Goal: Task Accomplishment & Management: Use online tool/utility

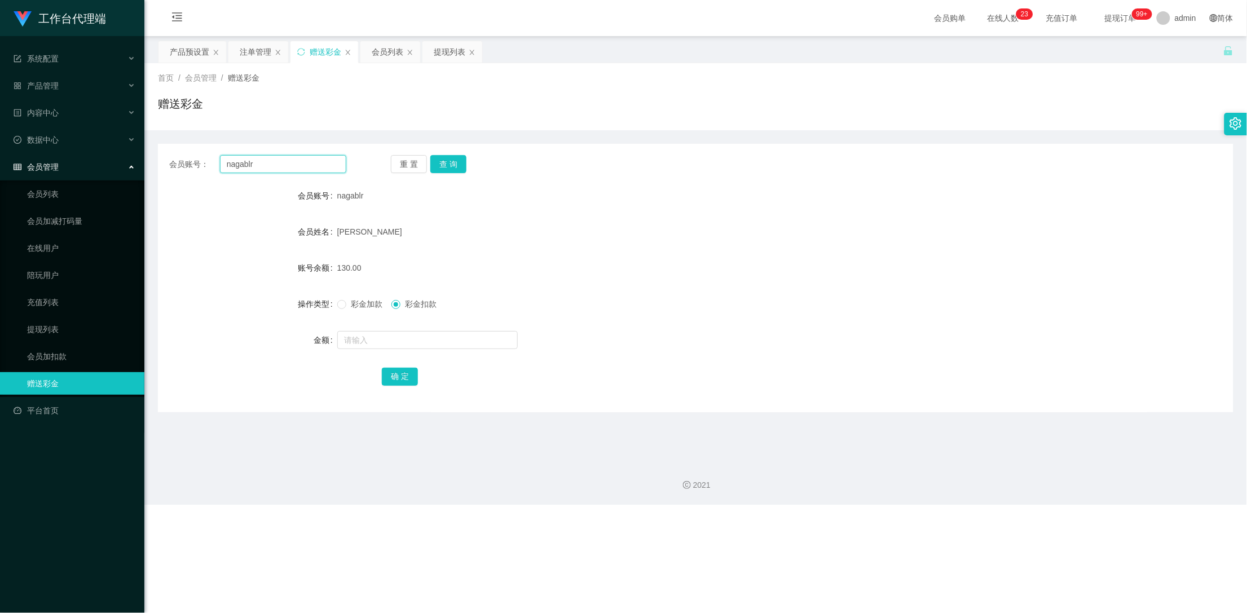
drag, startPoint x: 284, startPoint y: 159, endPoint x: 186, endPoint y: 156, distance: 97.6
click at [186, 156] on div "会员账号： nagablr" at bounding box center [257, 164] width 177 height 18
paste input "98075146"
type input "98075146"
click at [458, 166] on button "查 询" at bounding box center [448, 164] width 36 height 18
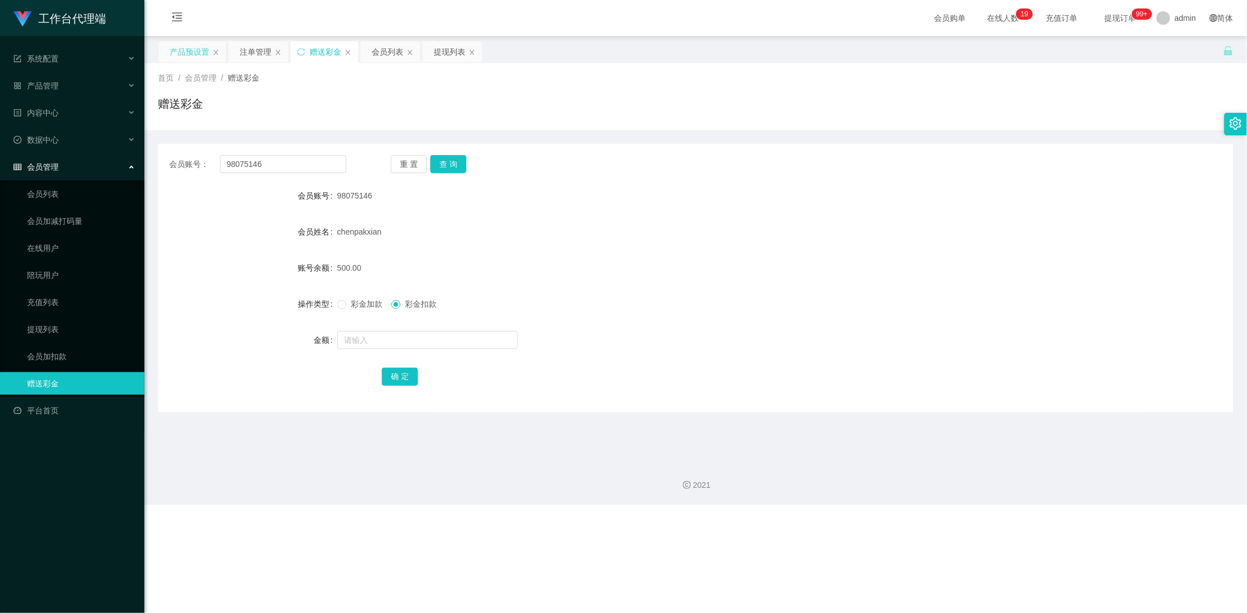
click at [182, 49] on div "产品预设置" at bounding box center [189, 51] width 39 height 21
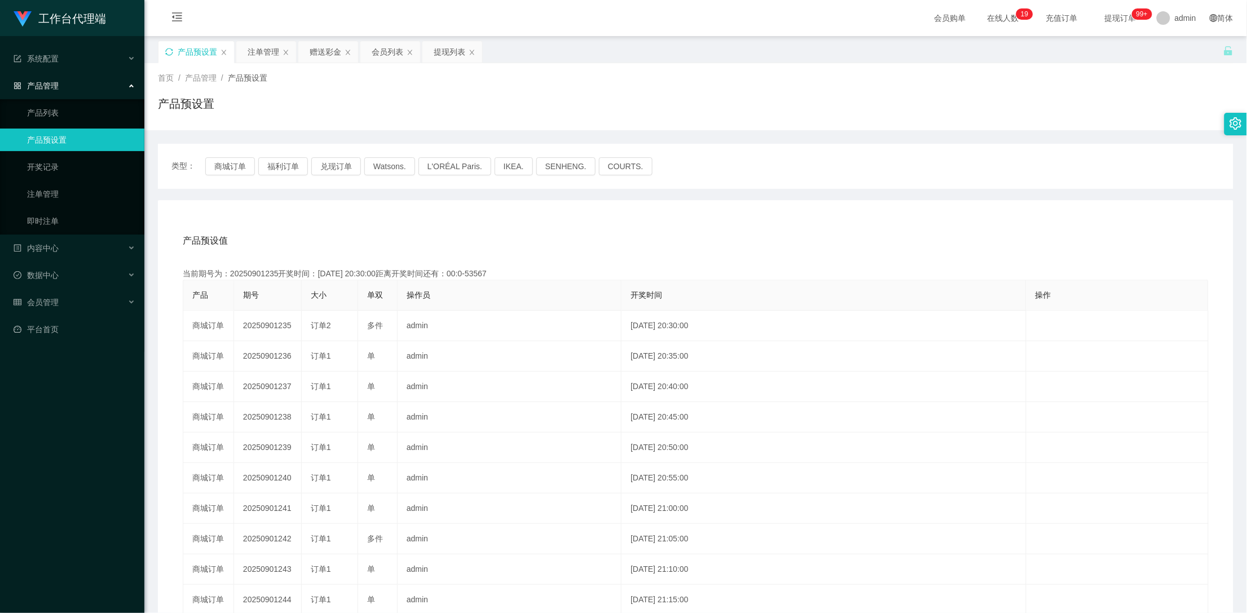
click at [170, 51] on icon "图标: sync" at bounding box center [169, 52] width 8 height 8
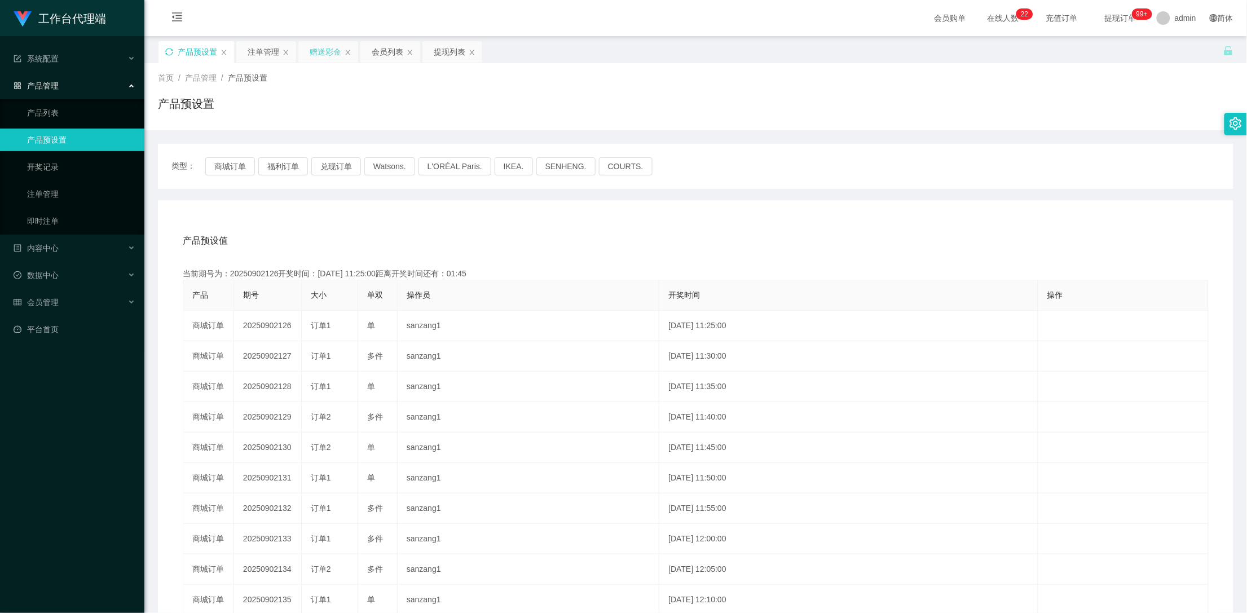
click at [318, 51] on div "赠送彩金" at bounding box center [326, 51] width 32 height 21
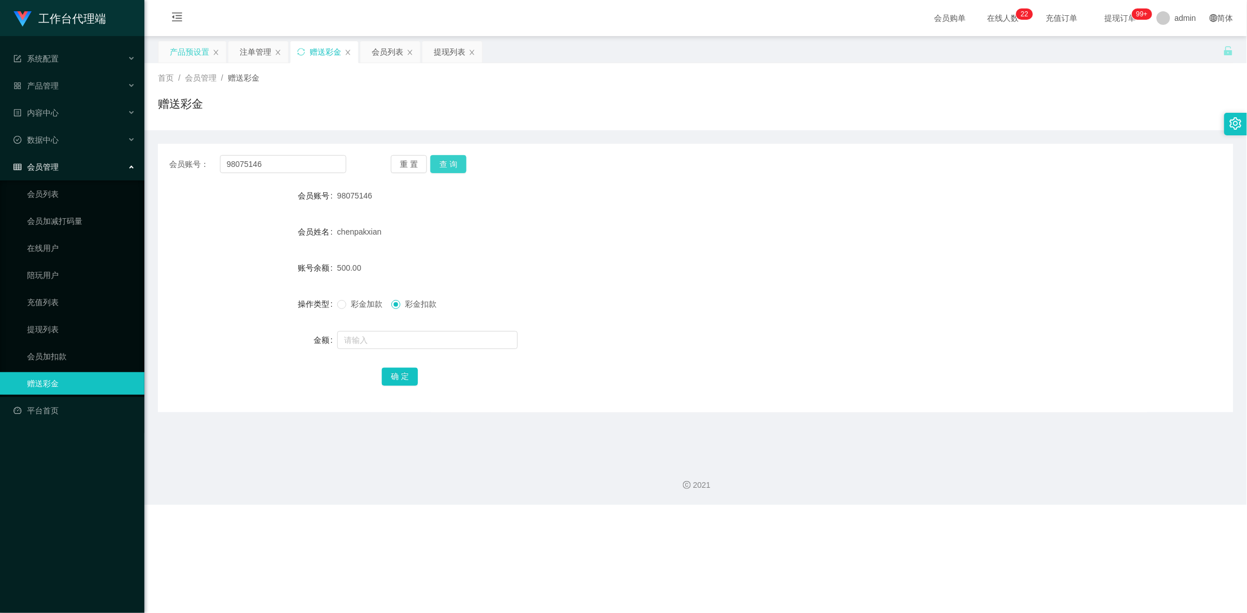
click at [461, 164] on button "查 询" at bounding box center [448, 164] width 36 height 18
drag, startPoint x: 325, startPoint y: 166, endPoint x: 223, endPoint y: 171, distance: 102.2
click at [223, 171] on input "98075146" at bounding box center [283, 164] width 127 height 18
drag, startPoint x: 251, startPoint y: 43, endPoint x: 336, endPoint y: 85, distance: 94.1
click at [251, 44] on div "注单管理" at bounding box center [256, 51] width 32 height 21
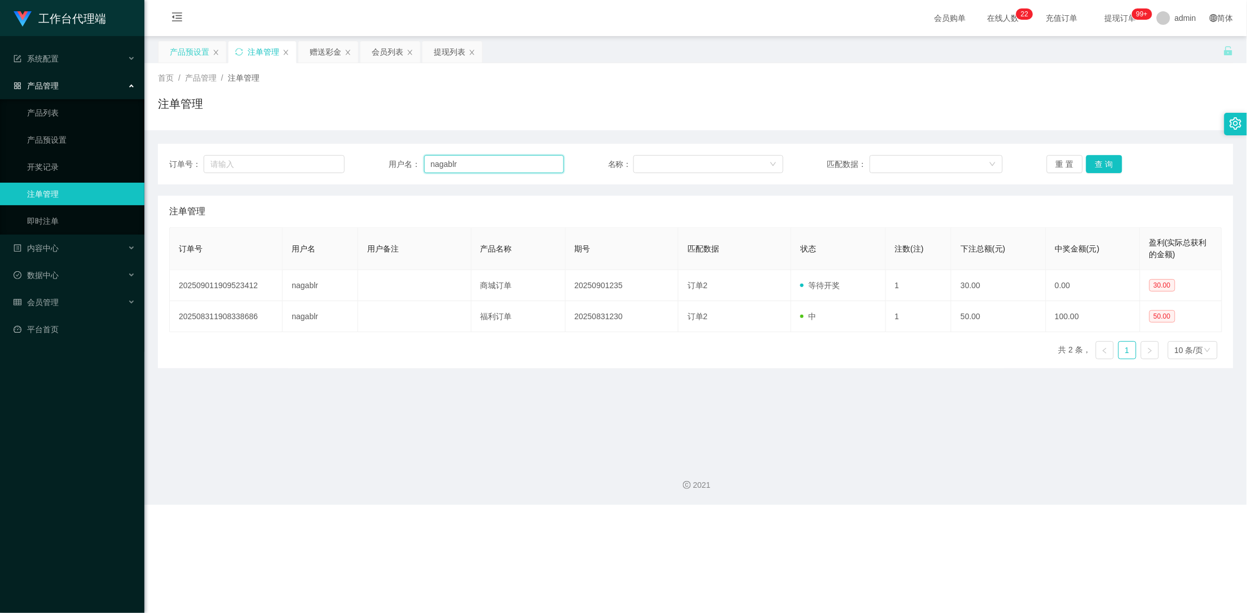
drag, startPoint x: 469, startPoint y: 161, endPoint x: 394, endPoint y: 162, distance: 75.0
click at [394, 162] on div "用户名： nagablr" at bounding box center [476, 164] width 175 height 18
paste input "98075146"
type input "98075146"
click at [1104, 164] on button "查 询" at bounding box center [1104, 164] width 36 height 18
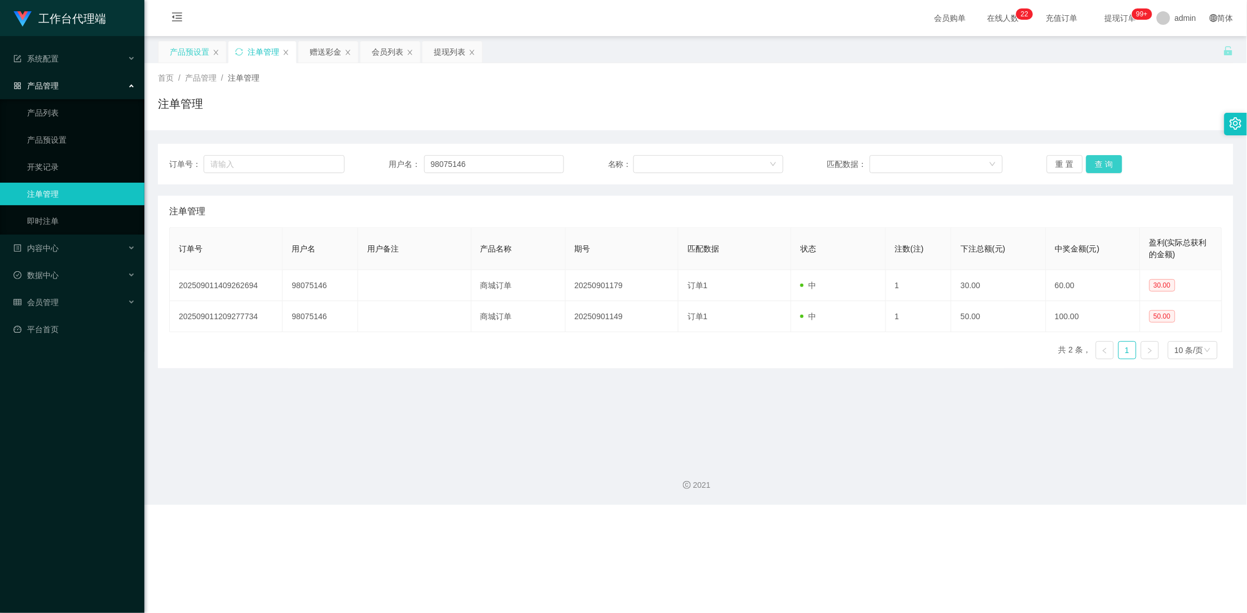
click at [1104, 164] on button "查 询" at bounding box center [1104, 164] width 36 height 18
click at [1104, 164] on div "重 置 查 询" at bounding box center [1134, 164] width 175 height 18
click at [324, 51] on div "赠送彩金" at bounding box center [326, 51] width 32 height 21
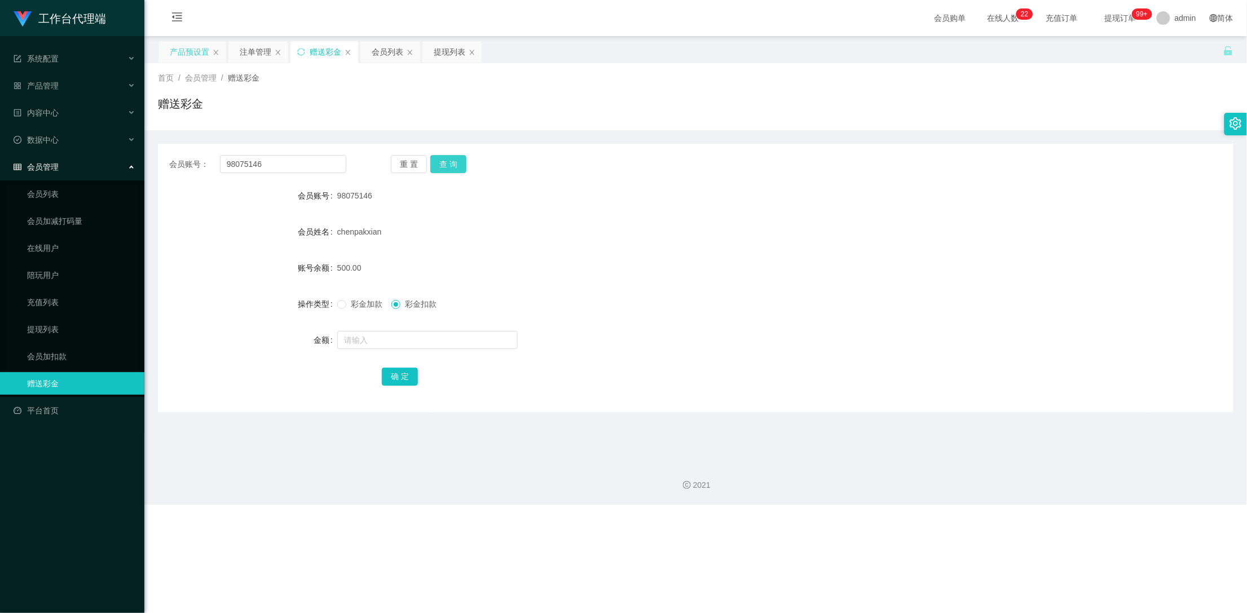
click at [440, 168] on button "查 询" at bounding box center [448, 164] width 36 height 18
click at [459, 167] on button "查 询" at bounding box center [448, 164] width 36 height 18
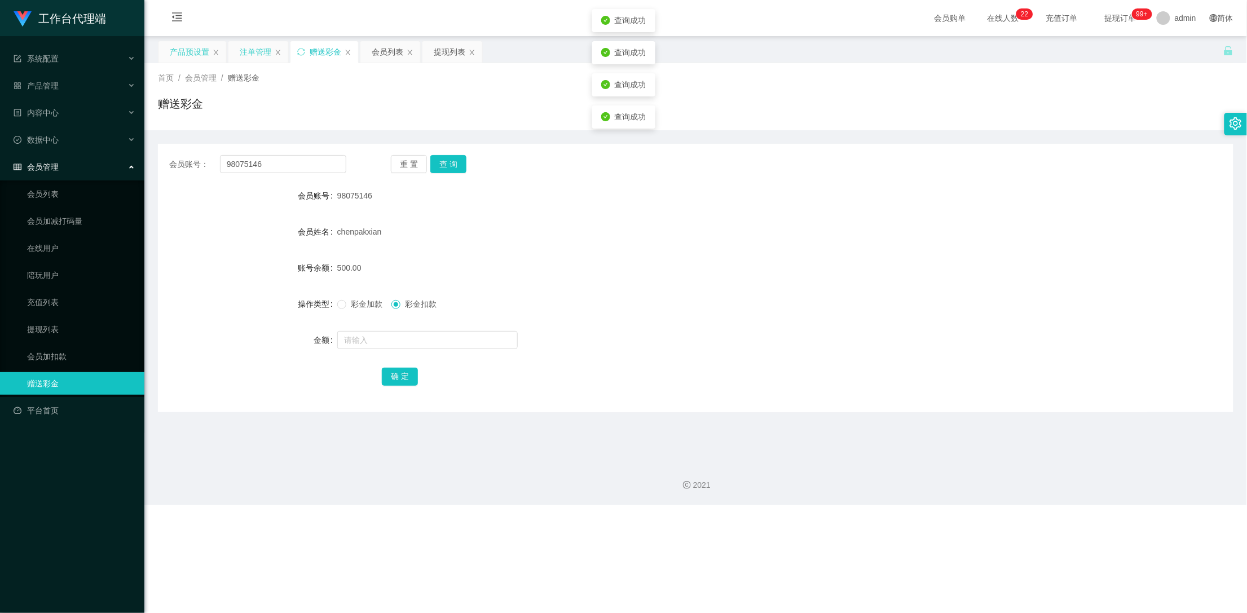
click at [261, 50] on div "注单管理" at bounding box center [256, 51] width 32 height 21
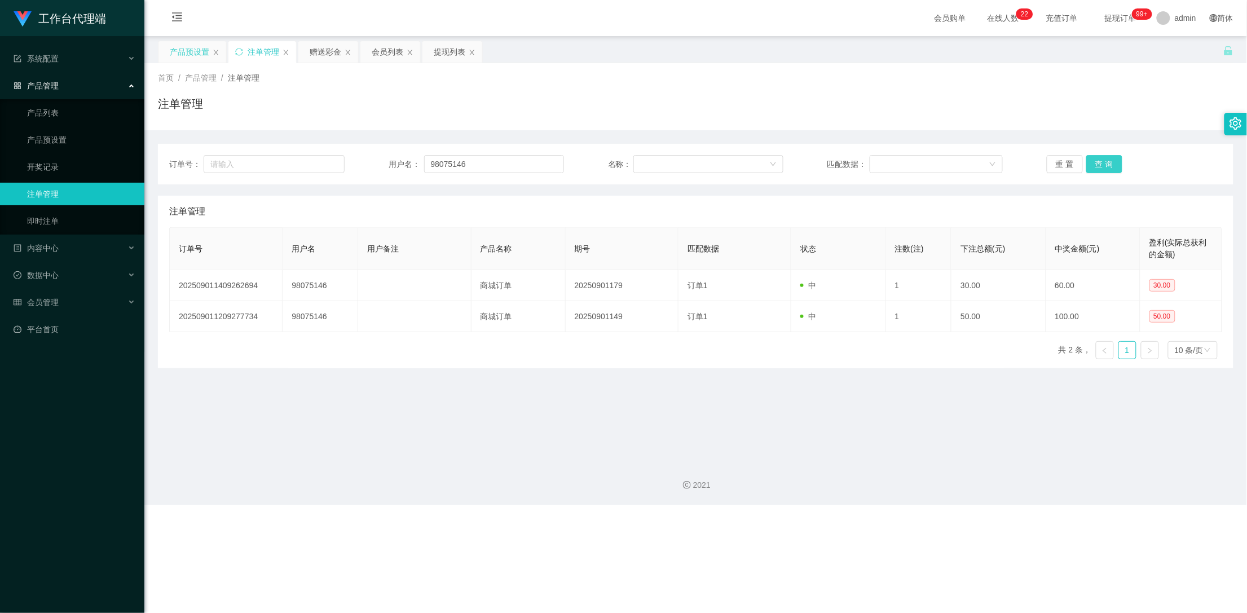
click at [1104, 165] on button "查 询" at bounding box center [1104, 164] width 36 height 18
click at [1104, 165] on div "重 置 查 询" at bounding box center [1134, 164] width 175 height 18
click at [1104, 165] on button "查 询" at bounding box center [1104, 164] width 36 height 18
click at [1104, 165] on div "重 置 查 询" at bounding box center [1134, 164] width 175 height 18
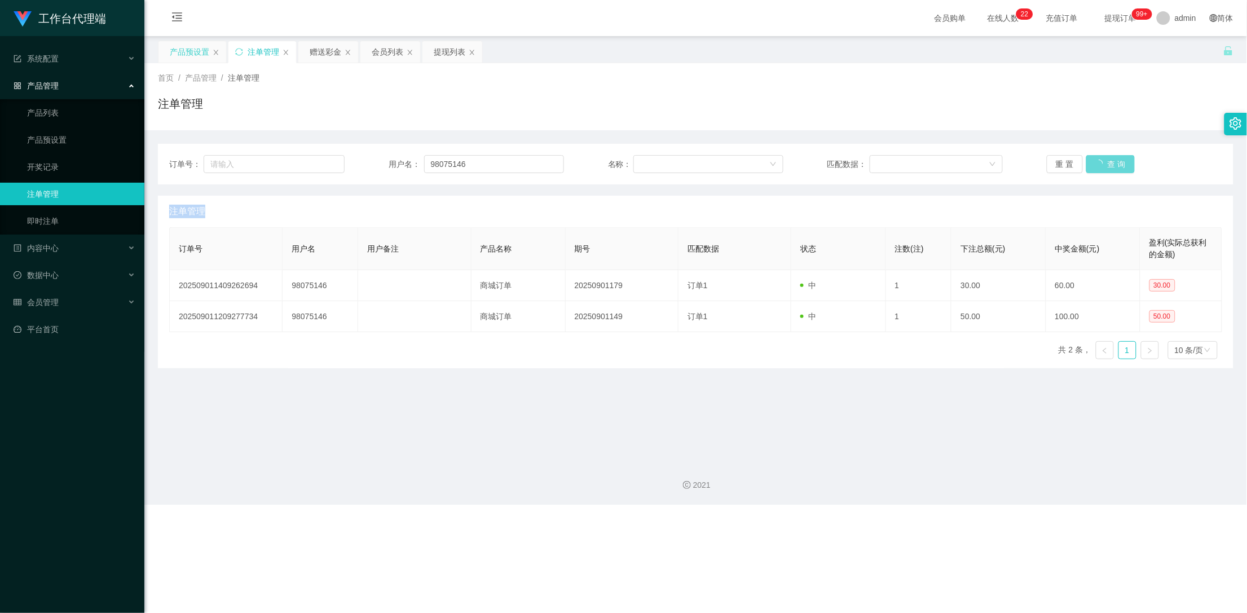
click at [1104, 165] on div "重 置 查 询" at bounding box center [1134, 164] width 175 height 18
click at [1098, 164] on button "查 询" at bounding box center [1104, 164] width 36 height 18
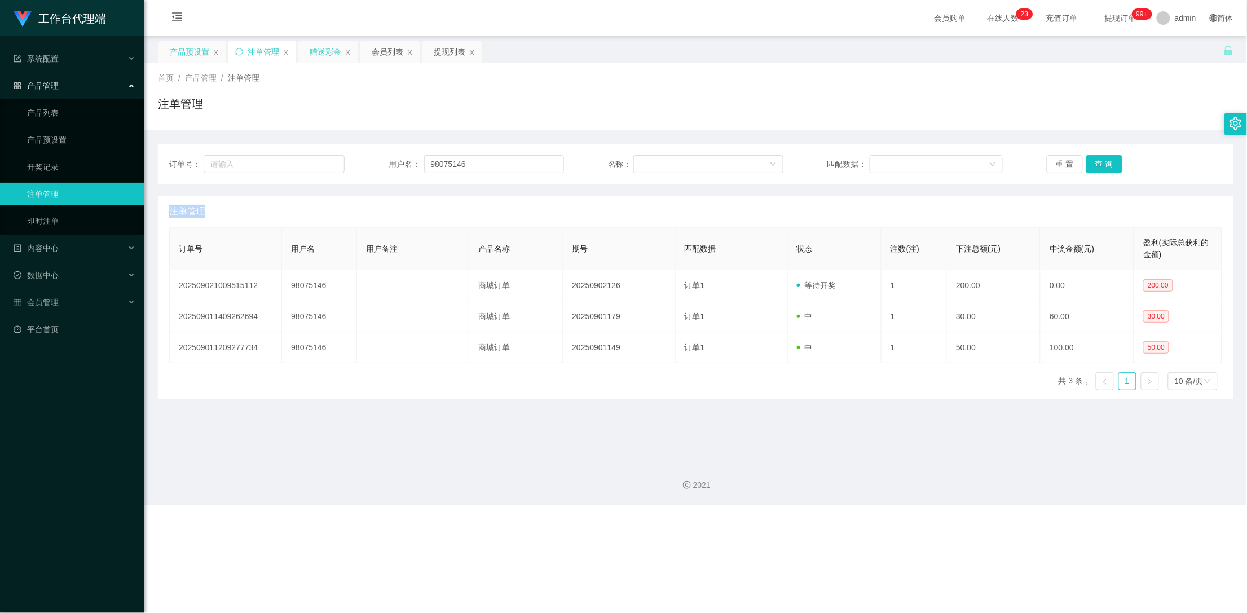
drag, startPoint x: 316, startPoint y: 51, endPoint x: 396, endPoint y: 69, distance: 81.4
click at [315, 51] on div "赠送彩金" at bounding box center [326, 51] width 32 height 21
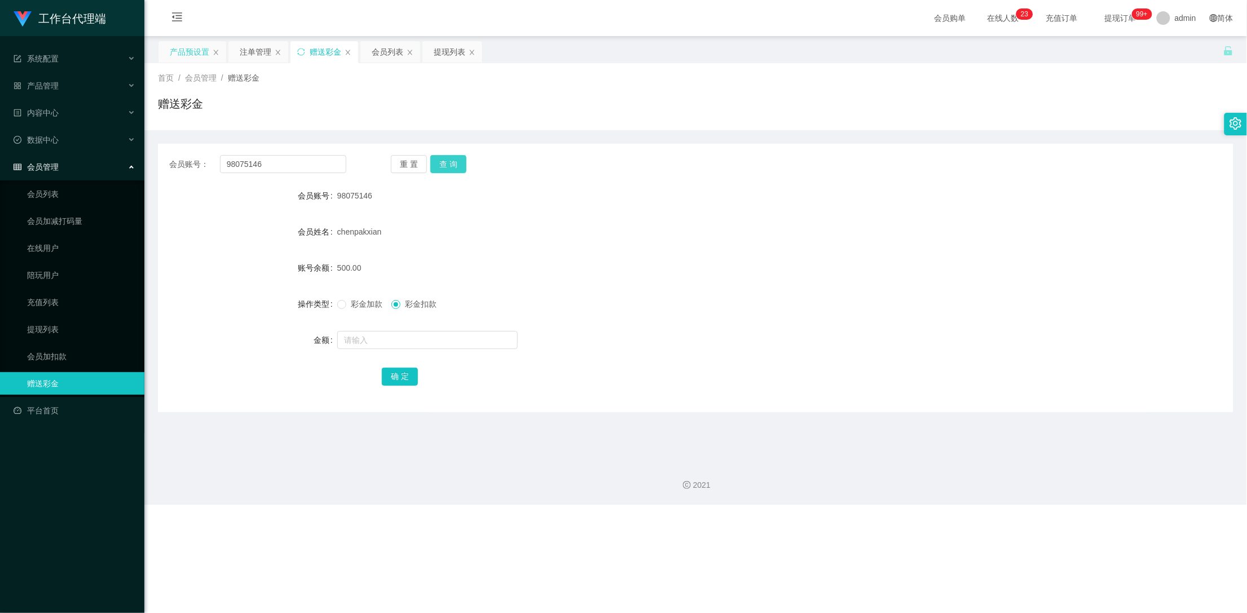
click at [461, 167] on button "查 询" at bounding box center [448, 164] width 36 height 18
click at [449, 161] on button "查 询" at bounding box center [448, 164] width 36 height 18
